Goal: Information Seeking & Learning: Understand process/instructions

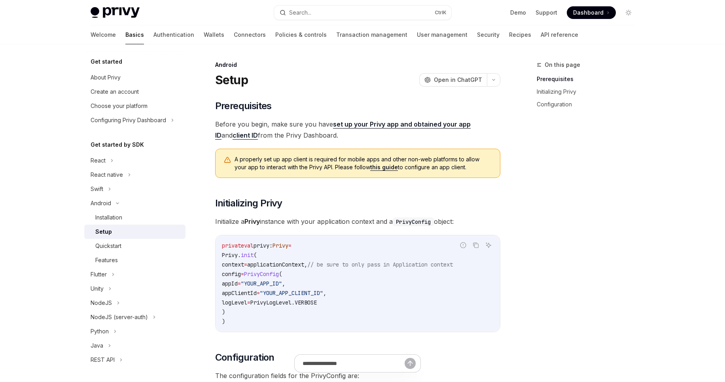
type textarea "*"
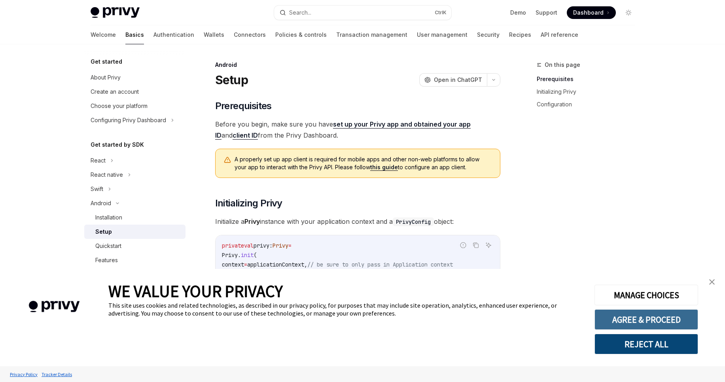
click at [646, 319] on button "AGREE & PROCEED" at bounding box center [646, 319] width 104 height 21
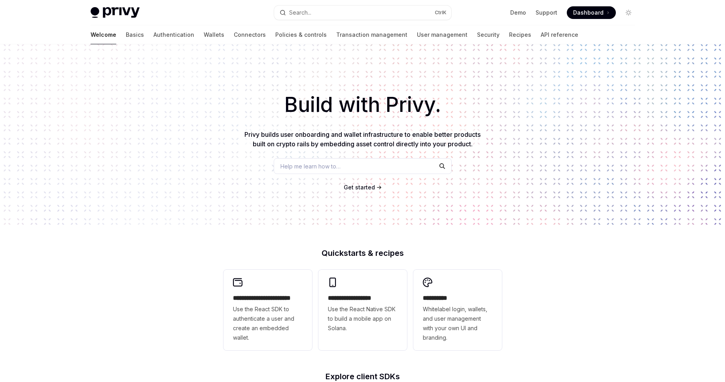
click at [603, 15] on span "Dashboard" at bounding box center [588, 13] width 30 height 8
